Goal: Task Accomplishment & Management: Complete application form

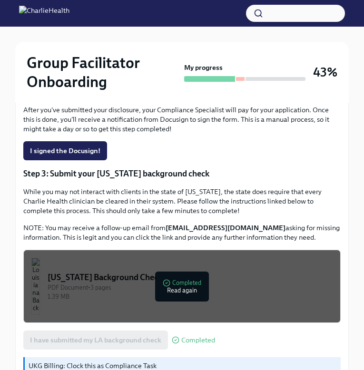
scroll to position [387, 0]
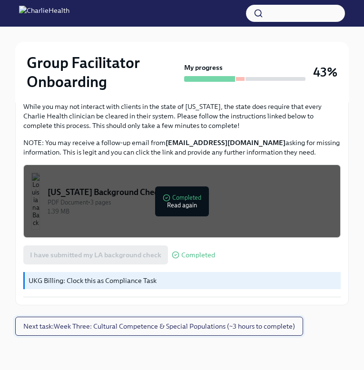
click at [134, 328] on span "Next task : Week Three: Cultural Competence & Special Populations (~3 hours to …" at bounding box center [158, 326] width 271 height 10
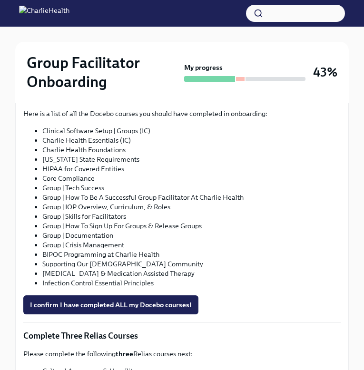
scroll to position [612, 0]
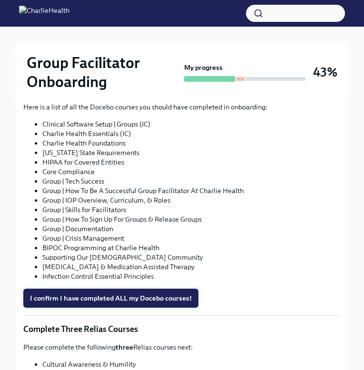
click at [154, 293] on span "I confirm I have completed ALL my Docebo courses!" at bounding box center [111, 298] width 162 height 10
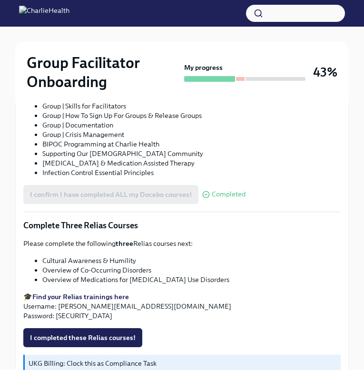
scroll to position [789, 0]
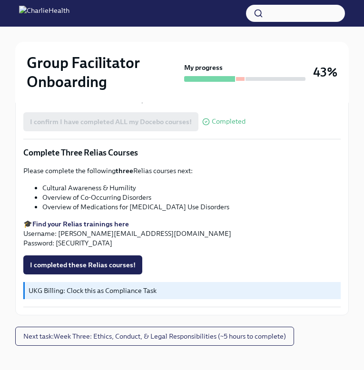
click at [117, 183] on li "Cultural Awareness & Humility" at bounding box center [191, 188] width 298 height 10
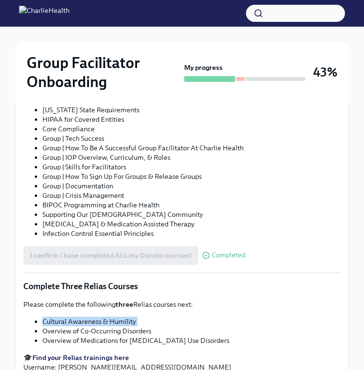
scroll to position [655, 0]
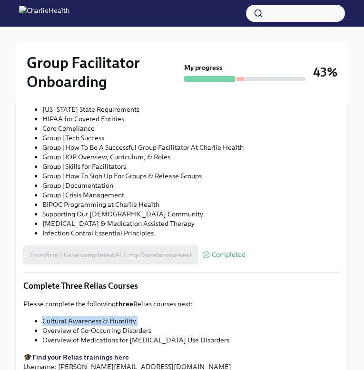
copy ul "Cultural Awareness & Humility"
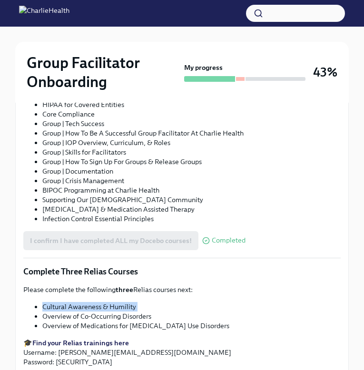
click at [106, 338] on strong "Find your Relias trainings here" at bounding box center [80, 342] width 96 height 9
